Goal: Transaction & Acquisition: Purchase product/service

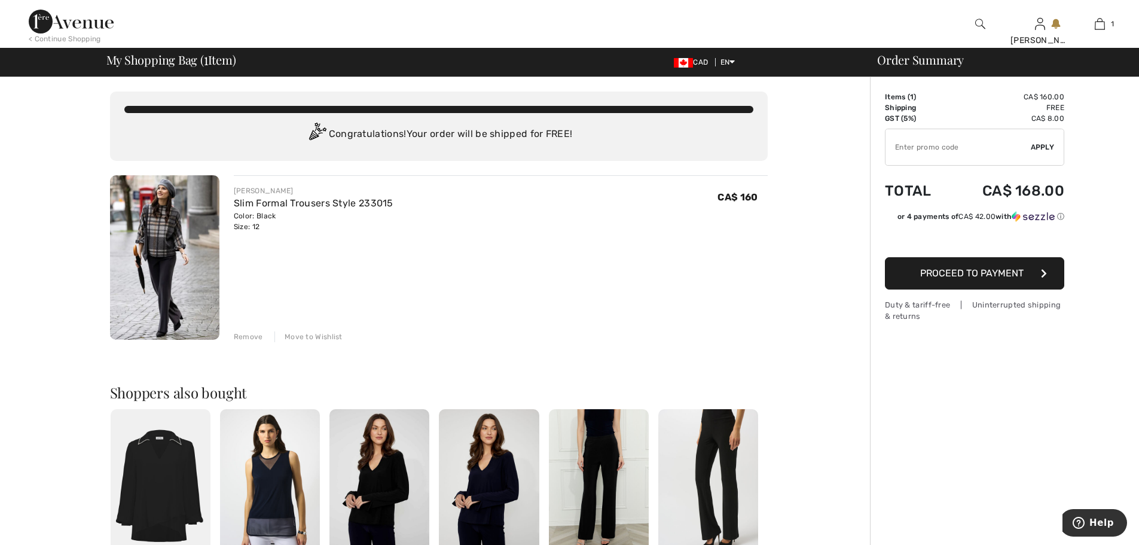
click at [151, 226] on img at bounding box center [164, 257] width 109 height 164
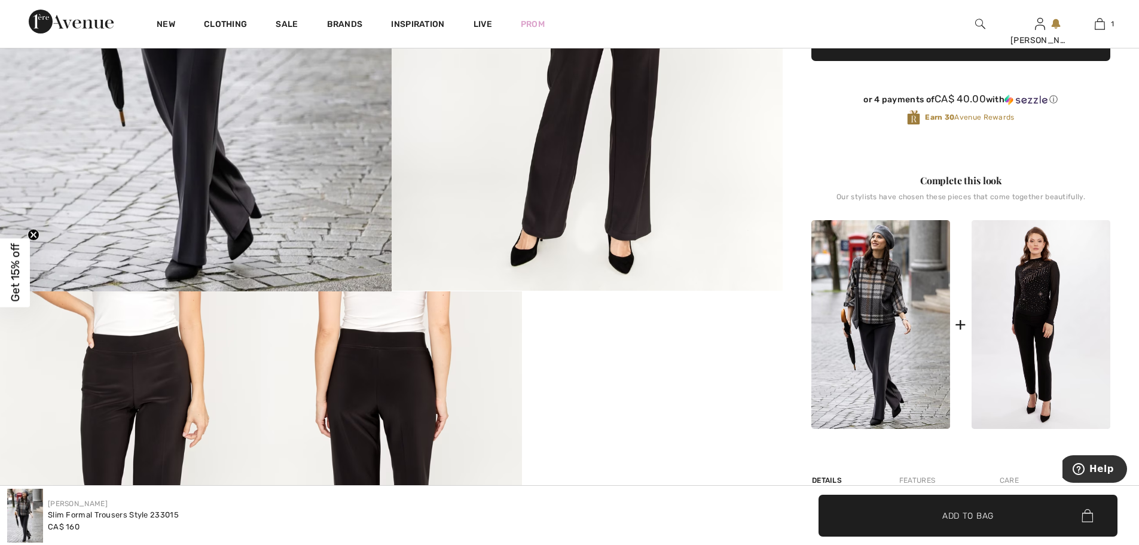
scroll to position [366, 0]
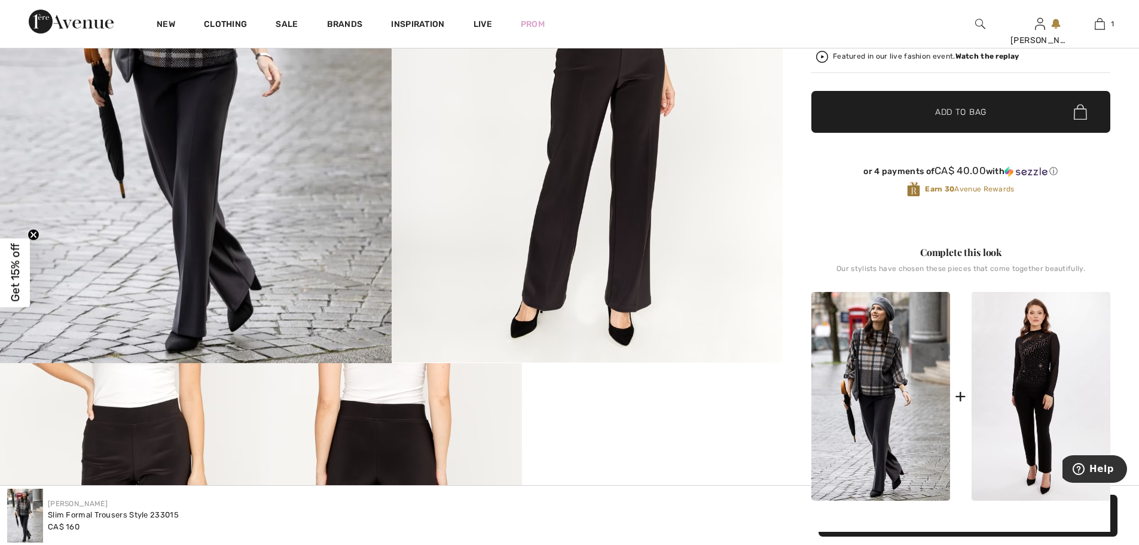
click at [870, 375] on img at bounding box center [880, 396] width 139 height 209
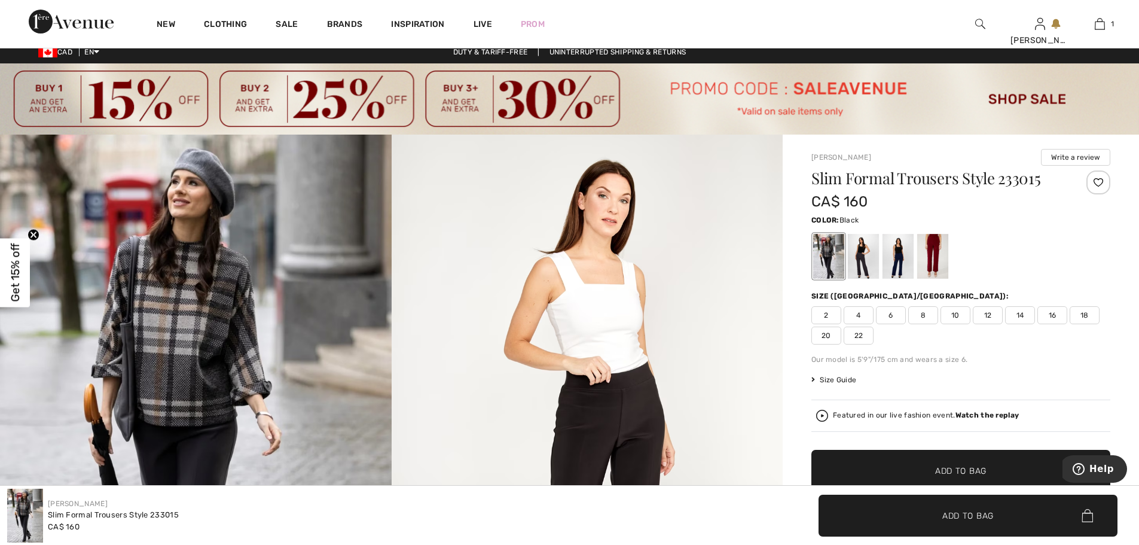
scroll to position [0, 0]
